Goal: Information Seeking & Learning: Learn about a topic

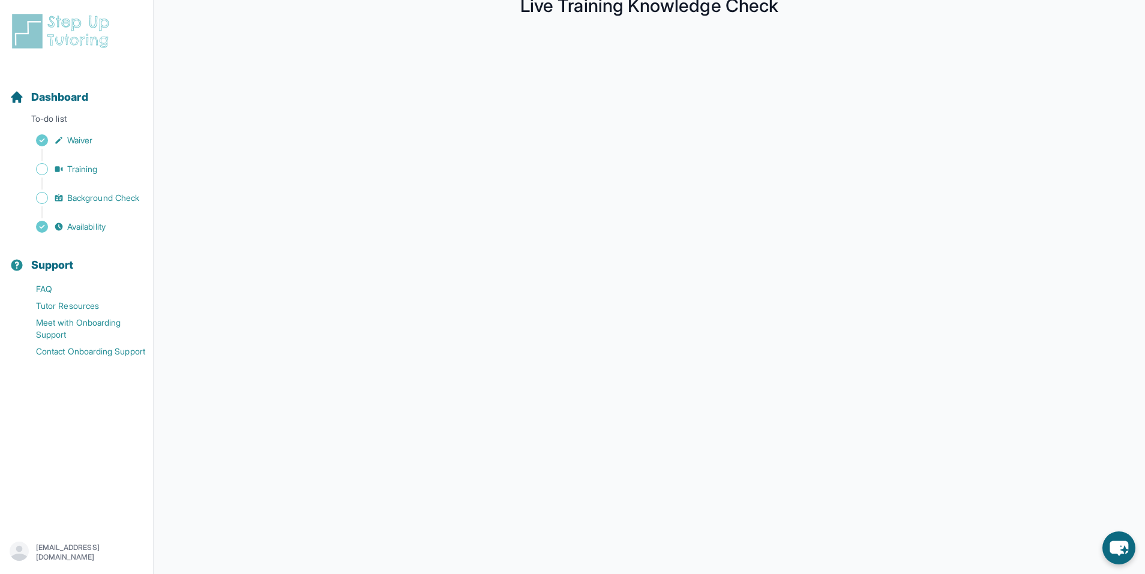
scroll to position [64, 0]
click at [203, 164] on div at bounding box center [650, 285] width 944 height 531
click at [98, 167] on span "Training" at bounding box center [82, 169] width 31 height 12
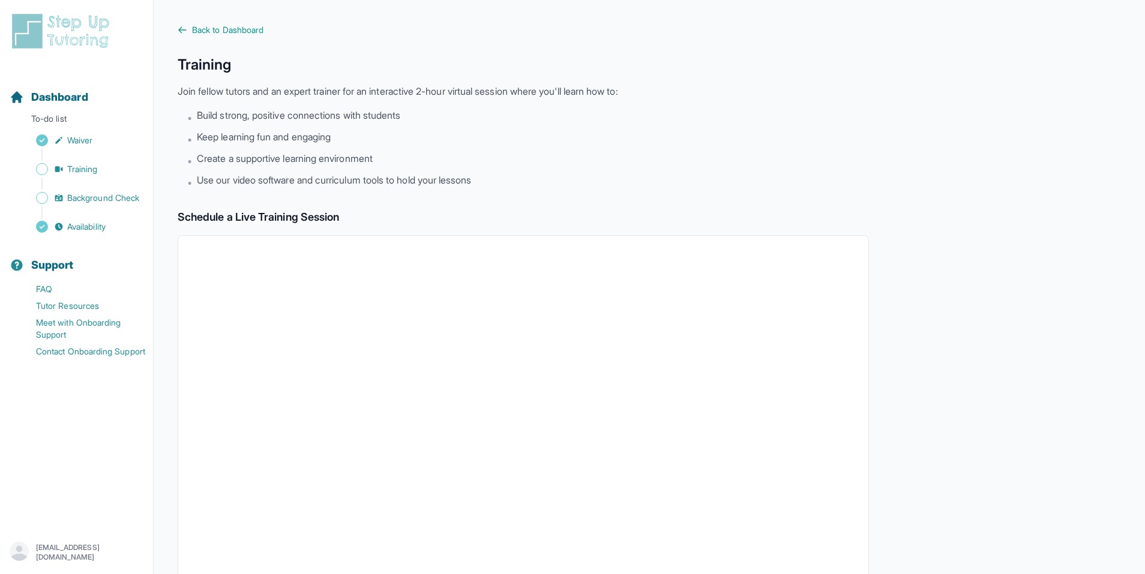
click at [286, 20] on main "Back to Dashboard Training Join fellow tutors and an expert trainer for an inte…" at bounding box center [650, 422] width 992 height 845
click at [255, 30] on span "Back to Dashboard" at bounding box center [227, 30] width 71 height 12
